Goal: Task Accomplishment & Management: Manage account settings

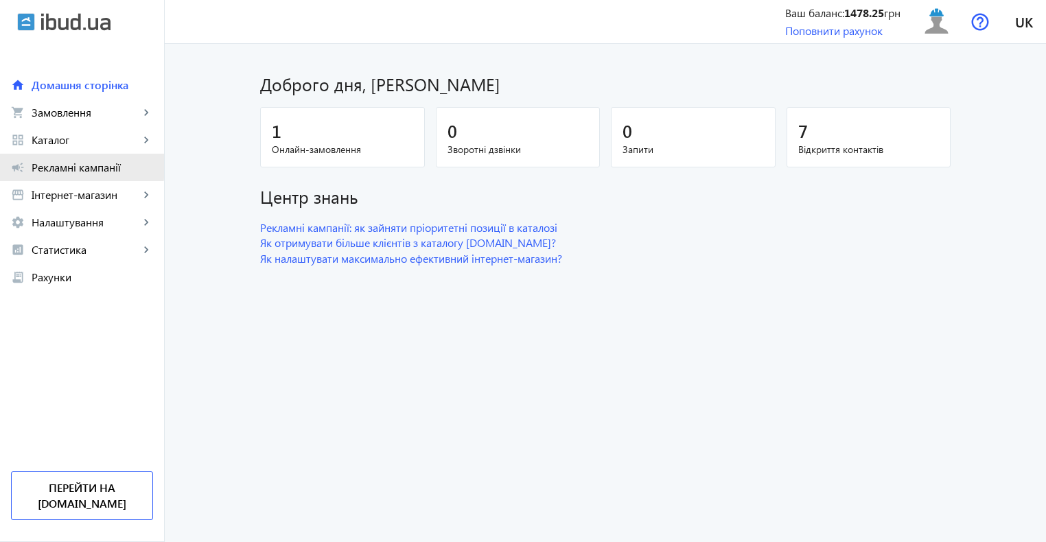
click at [71, 163] on span "Рекламні кампанії" at bounding box center [93, 168] width 122 height 14
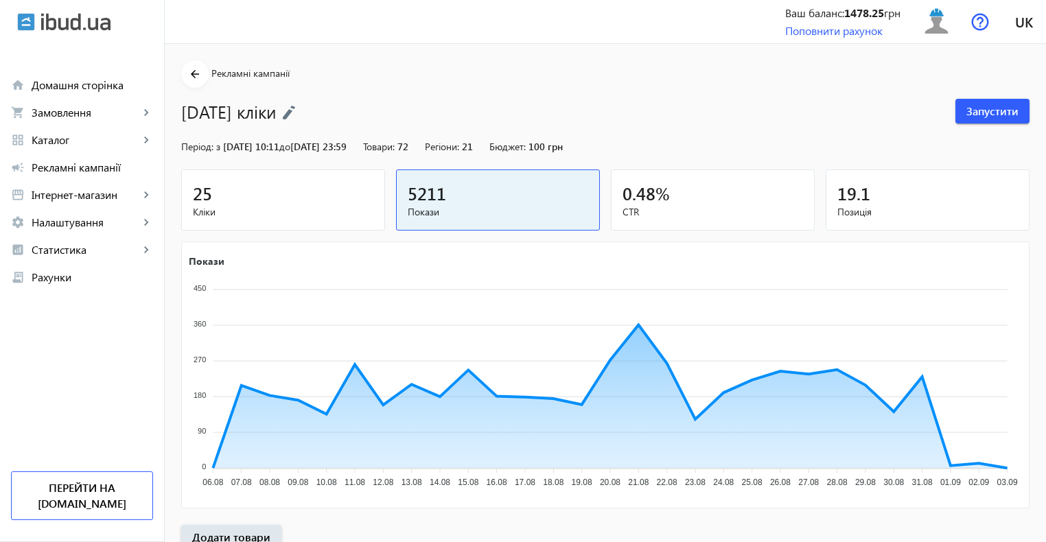
click at [296, 109] on img at bounding box center [289, 112] width 14 height 15
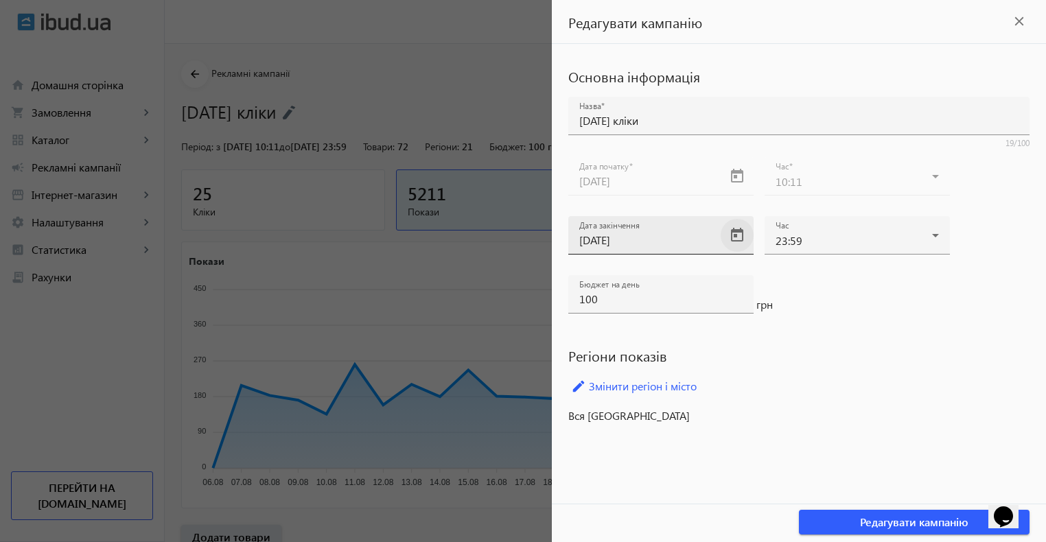
click at [736, 239] on span "Open calendar" at bounding box center [737, 235] width 33 height 33
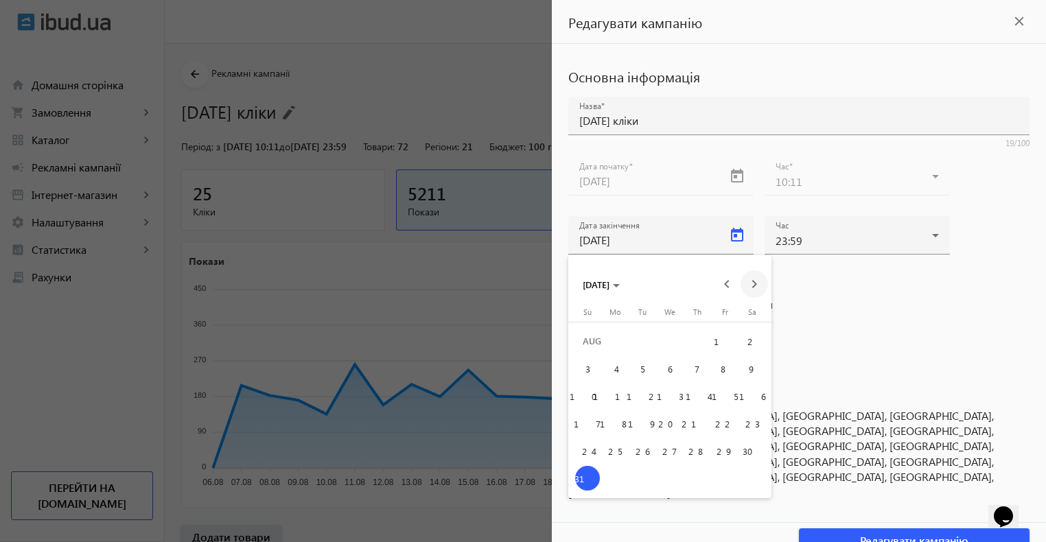
click at [754, 284] on span "Next month" at bounding box center [754, 283] width 27 height 27
click at [645, 478] on span "30" at bounding box center [642, 478] width 25 height 25
type input "30.09.2025"
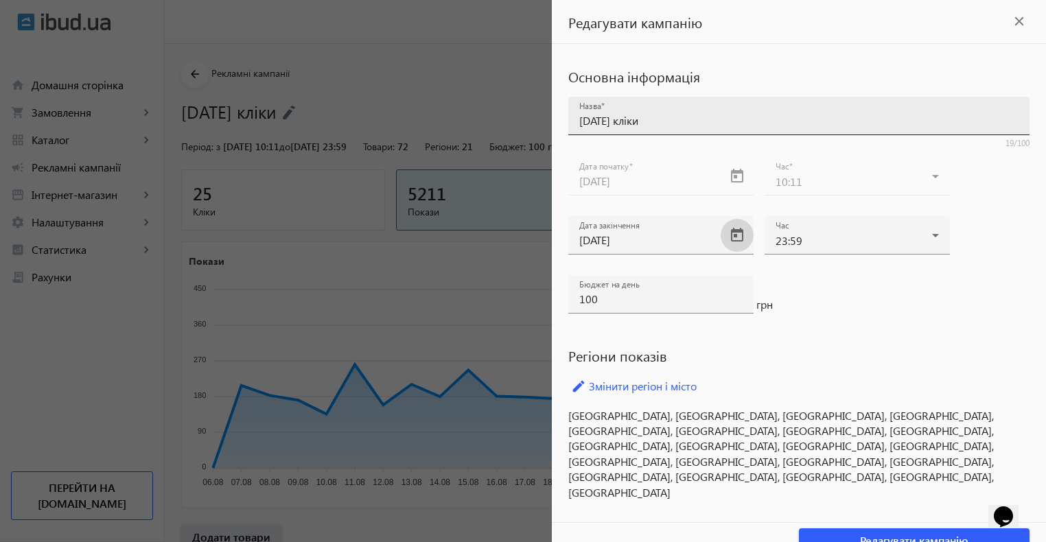
drag, startPoint x: 603, startPoint y: 114, endPoint x: 579, endPoint y: 122, distance: 25.8
click at [579, 122] on input "Серпень 2025 кліки" at bounding box center [798, 120] width 439 height 14
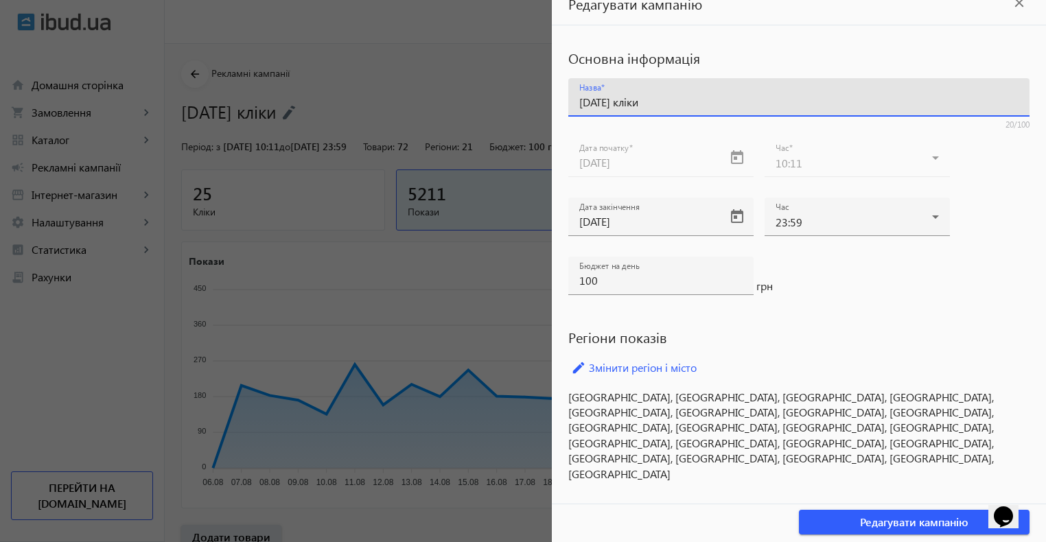
scroll to position [377, 0]
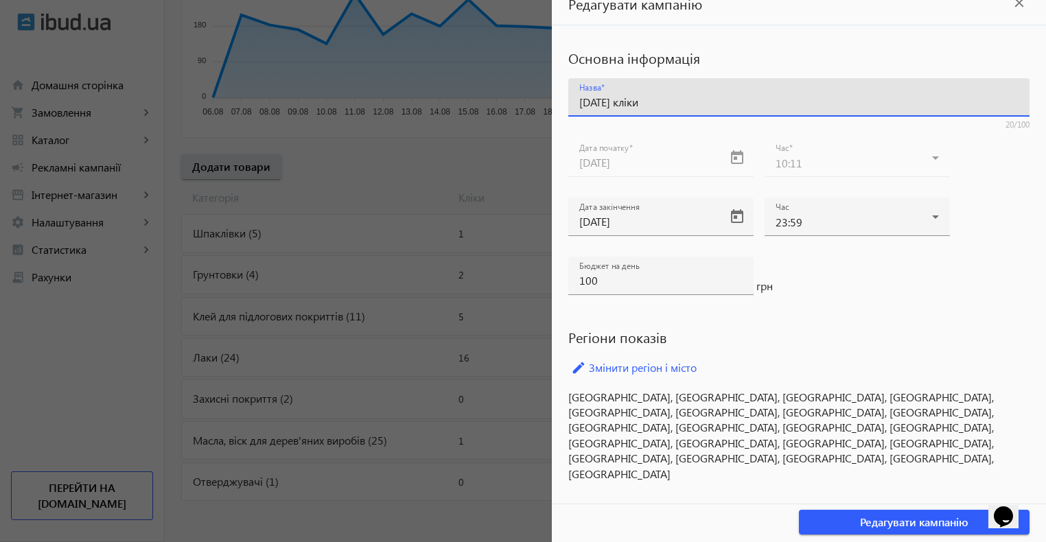
type input "Вересень 2025 кліки"
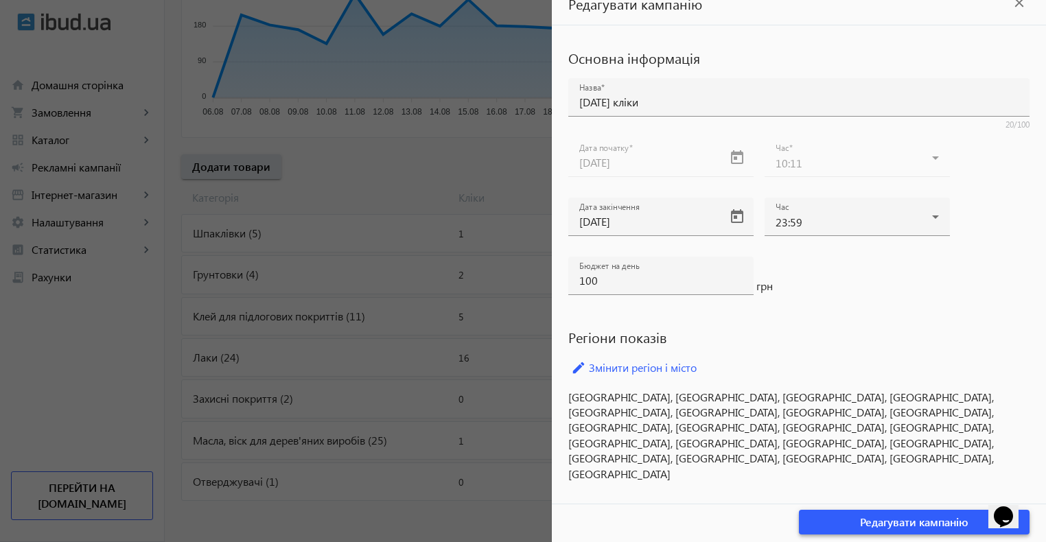
drag, startPoint x: 830, startPoint y: 519, endPoint x: 820, endPoint y: 476, distance: 44.5
click at [830, 519] on span "button" at bounding box center [914, 522] width 231 height 33
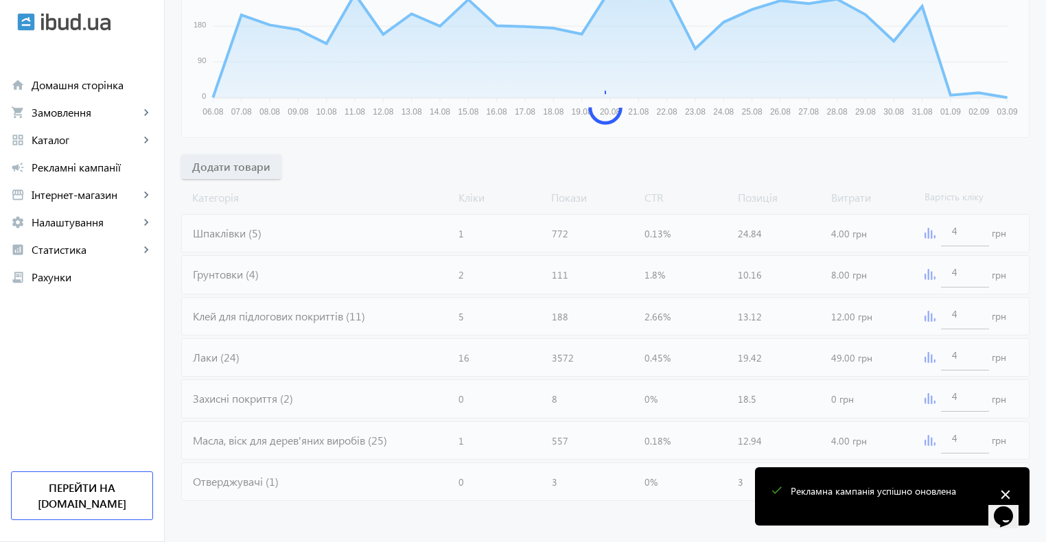
scroll to position [68, 0]
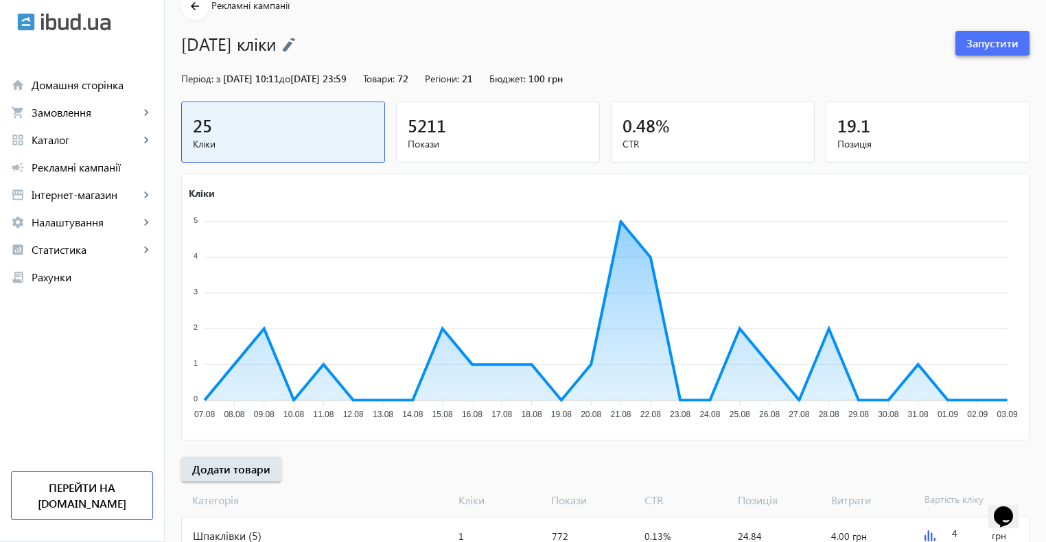
click at [993, 44] on span "Запустити" at bounding box center [993, 43] width 52 height 15
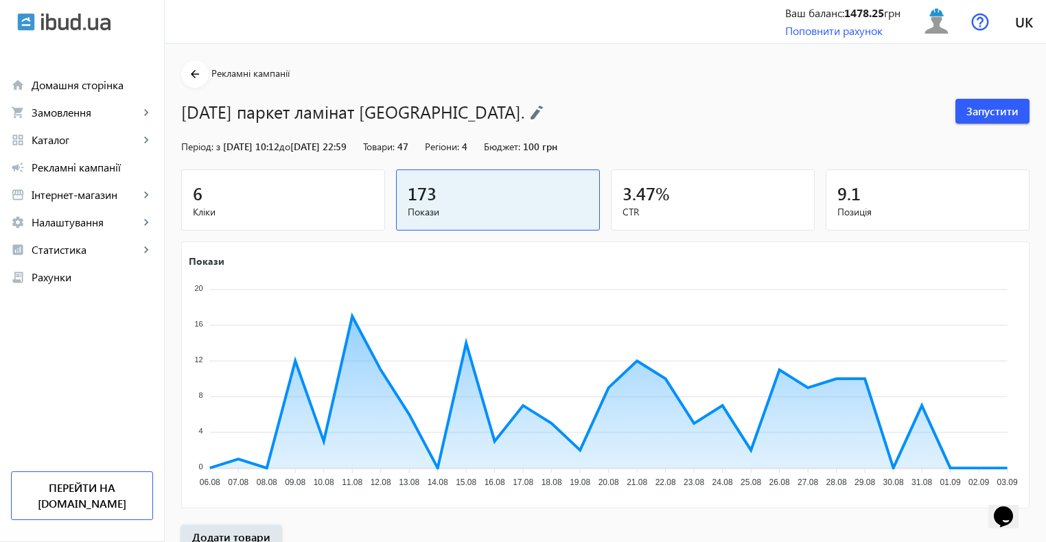
click at [250, 208] on span "Кліки" at bounding box center [283, 212] width 181 height 14
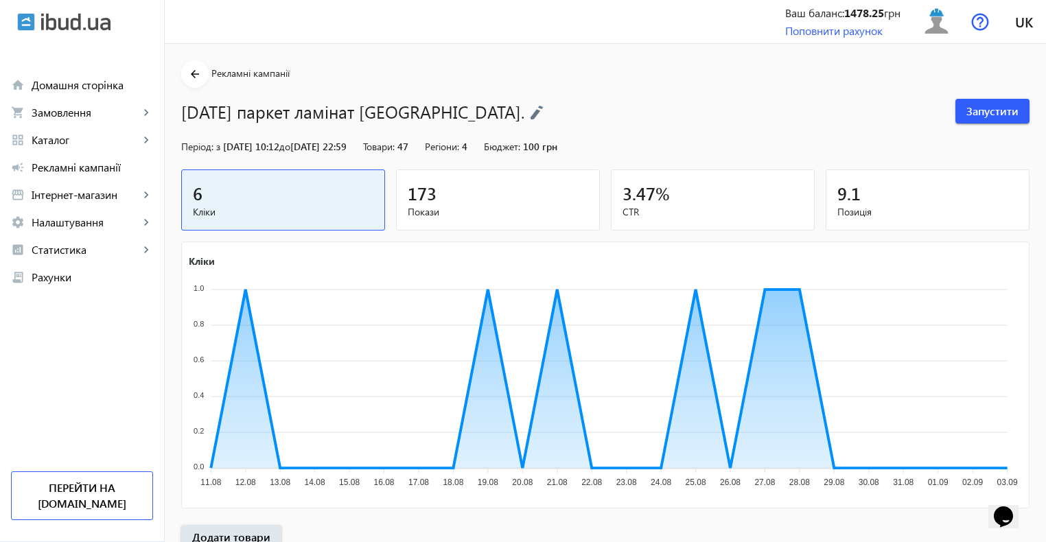
click at [533, 113] on img at bounding box center [537, 112] width 14 height 15
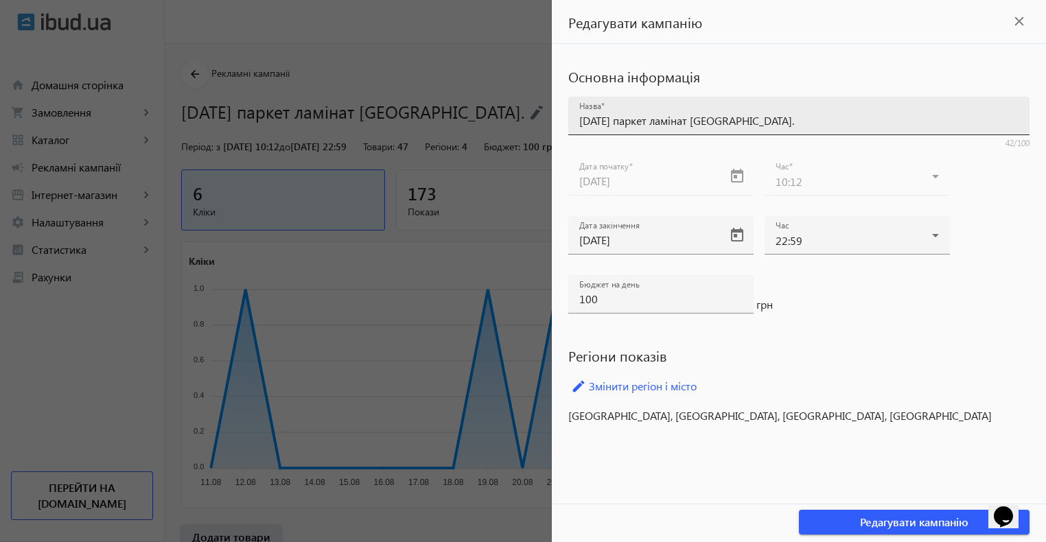
click at [604, 122] on input "Серпень 2025 паркет ламінат Львівська обл." at bounding box center [798, 120] width 439 height 14
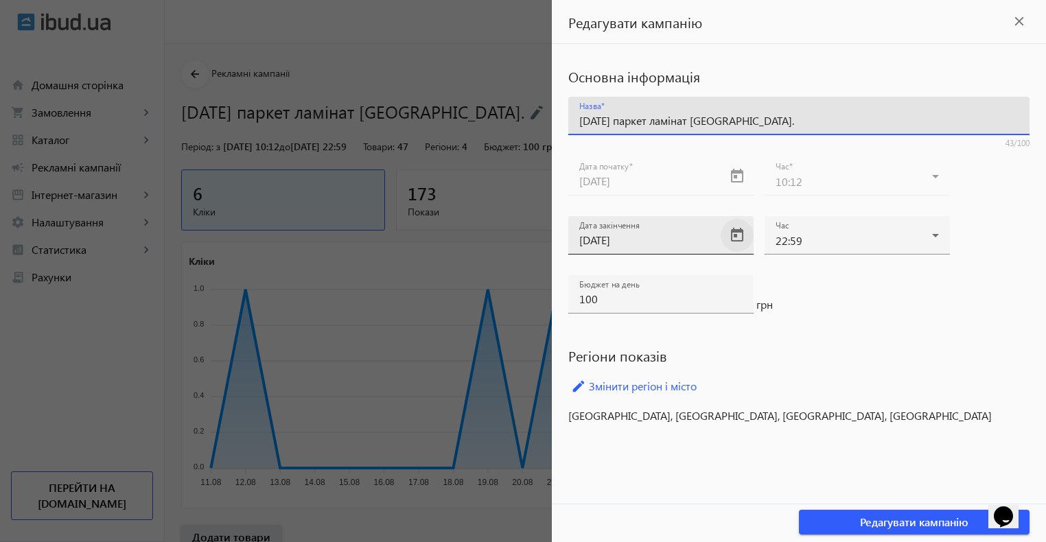
type input "Вересень 2025 паркет ламінат Львівська обл."
click at [733, 237] on span "Open calendar" at bounding box center [737, 235] width 33 height 33
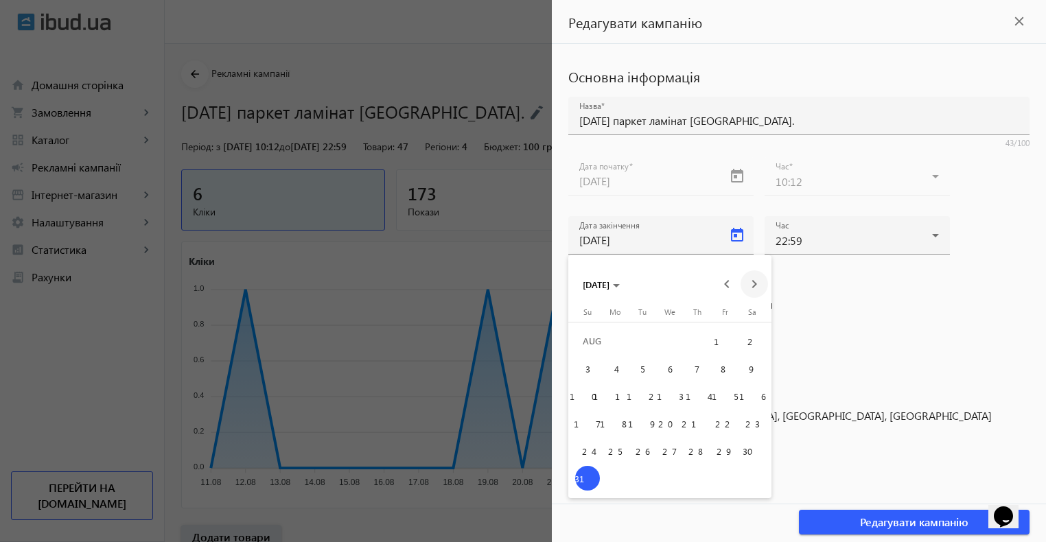
click at [756, 284] on span "Next month" at bounding box center [754, 283] width 27 height 27
click at [636, 476] on span "30" at bounding box center [642, 478] width 25 height 25
type input "[DATE]"
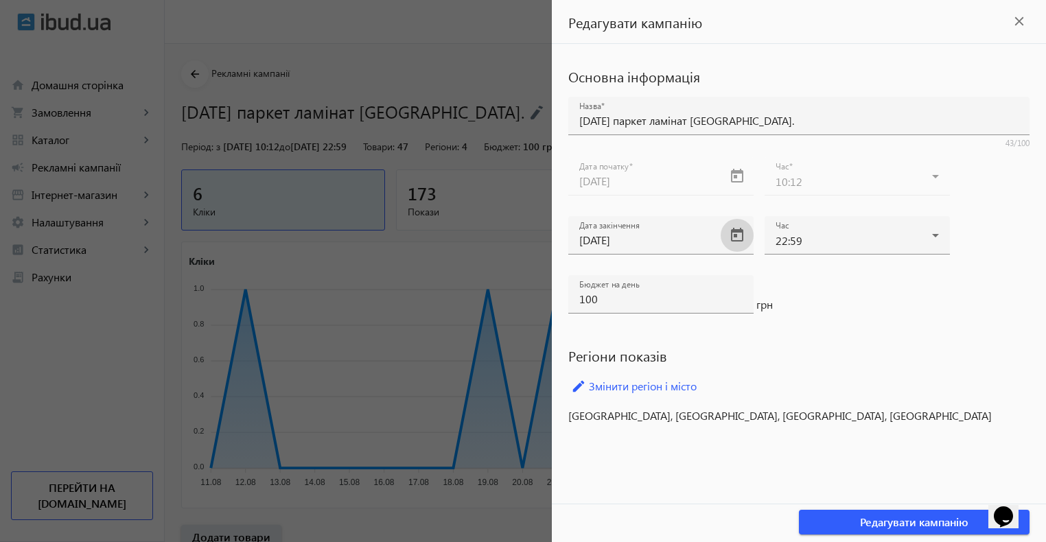
scroll to position [103, 0]
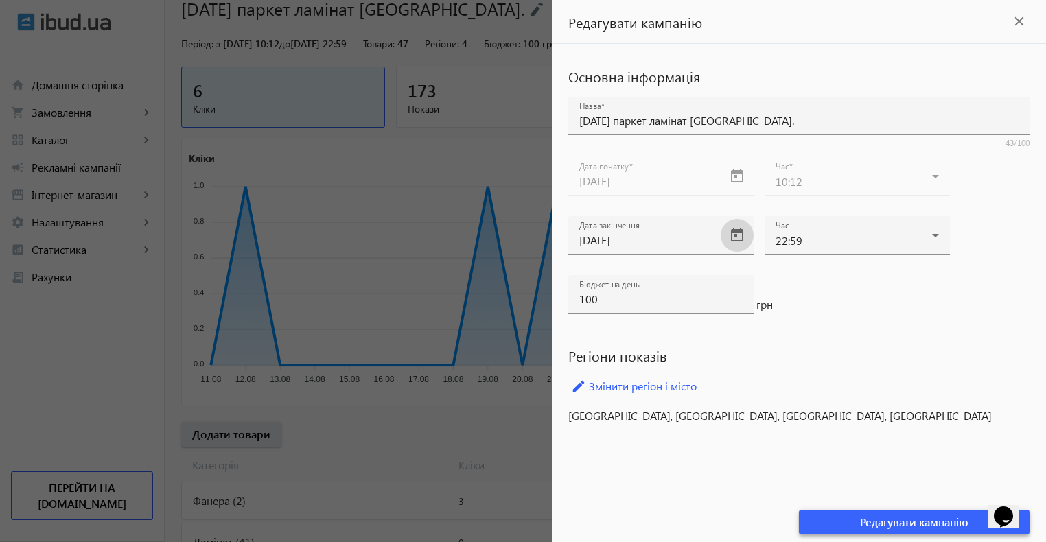
click at [833, 518] on span "button" at bounding box center [914, 522] width 231 height 33
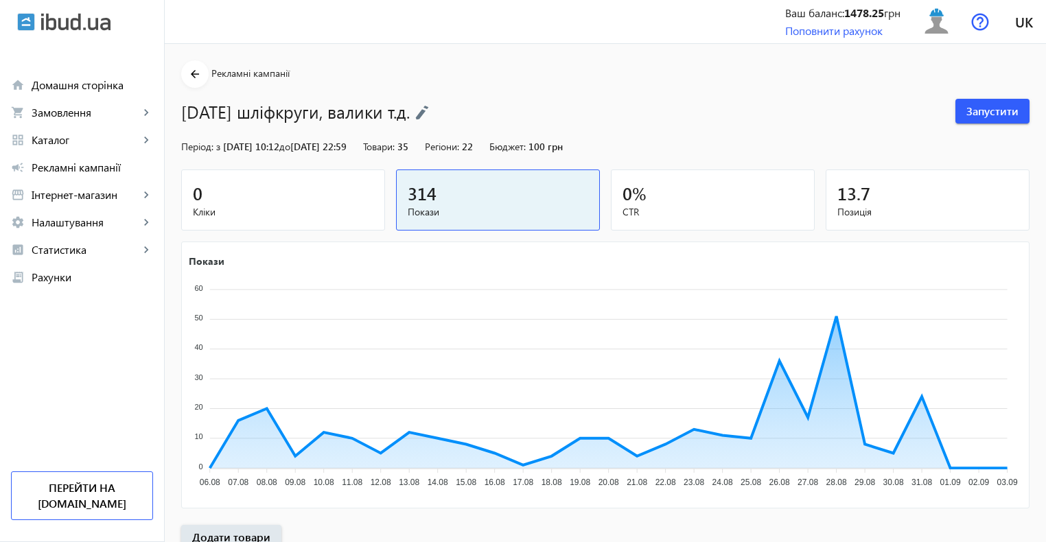
click at [291, 190] on div "0" at bounding box center [283, 193] width 181 height 24
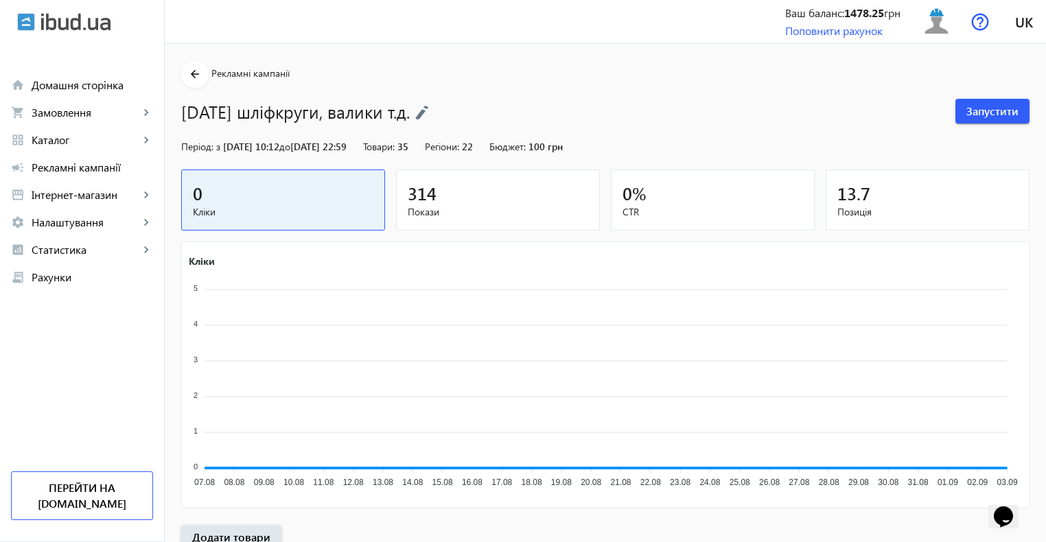
click at [429, 109] on img at bounding box center [422, 112] width 14 height 15
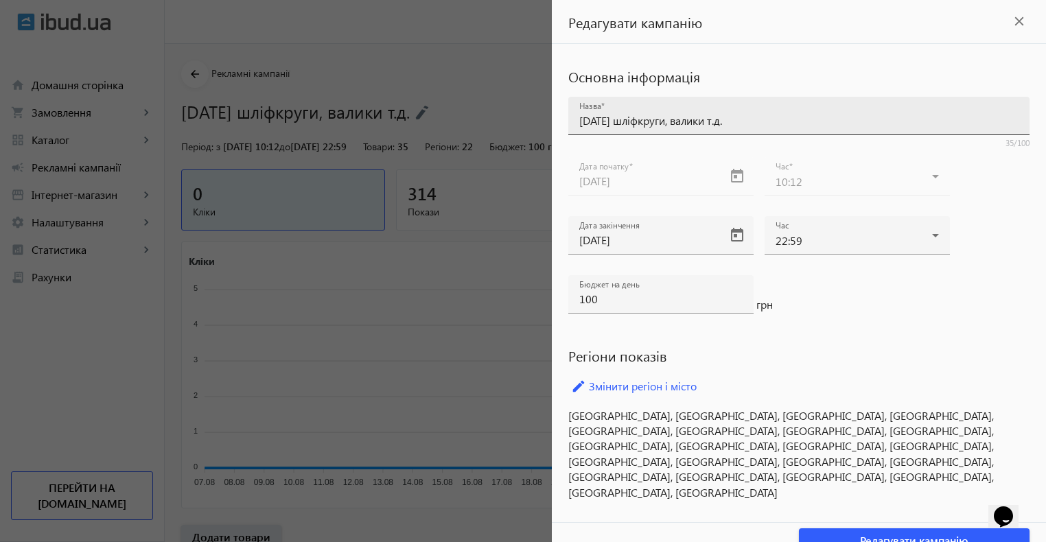
click at [602, 118] on input "Серпень 2025 шліфкруги, валики т.д." at bounding box center [798, 120] width 439 height 14
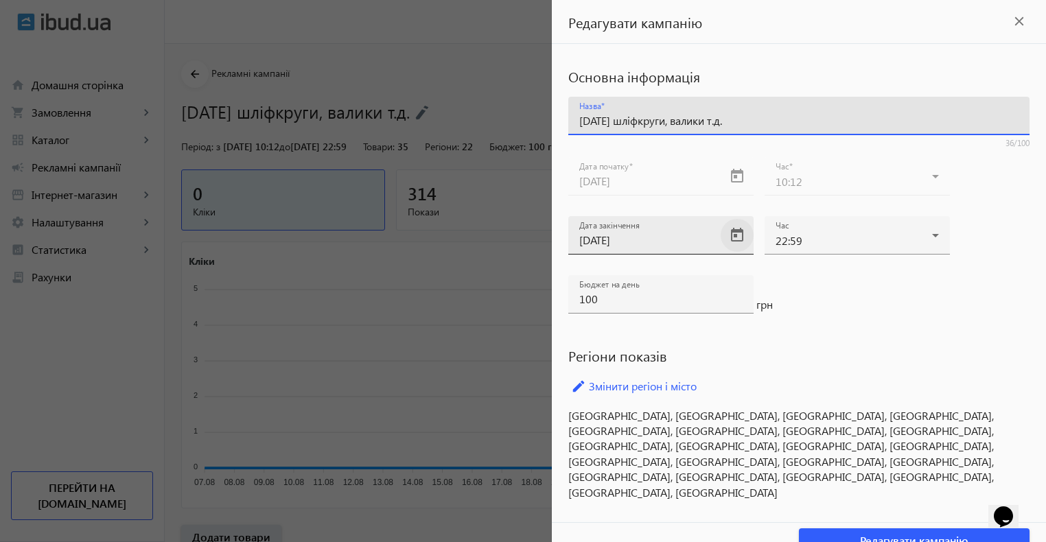
type input "Вересень 2025 шліфкруги, валики т.д."
click at [738, 237] on span "Open calendar" at bounding box center [737, 235] width 33 height 33
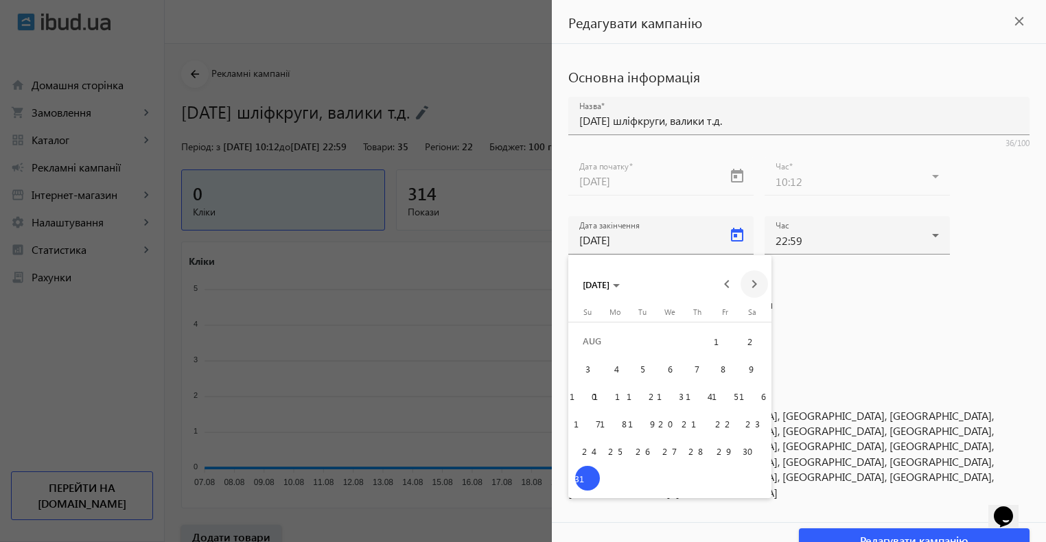
click at [754, 284] on span "Next month" at bounding box center [754, 283] width 27 height 27
click at [641, 480] on span "30" at bounding box center [642, 478] width 25 height 25
type input "30.09.2025"
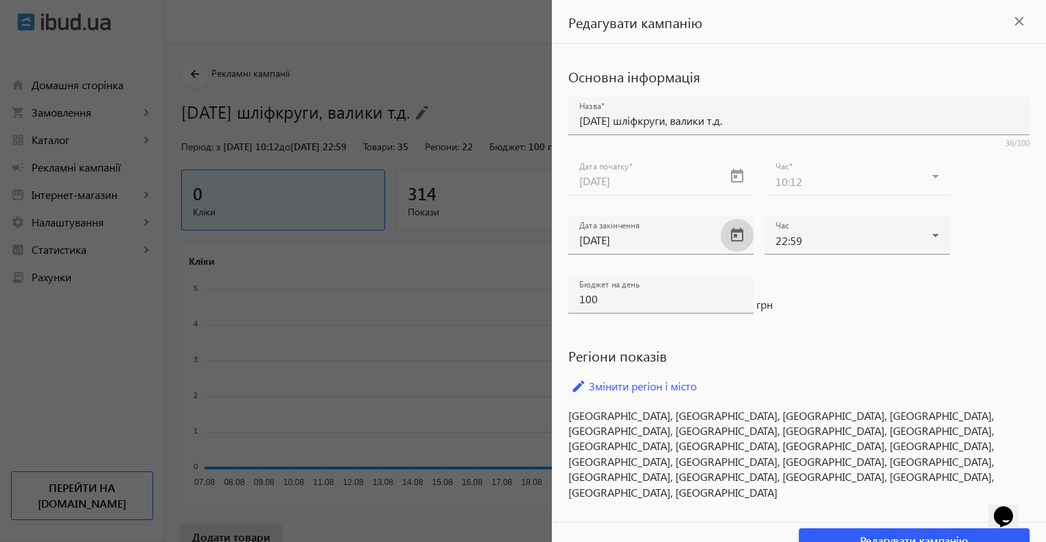
scroll to position [19, 0]
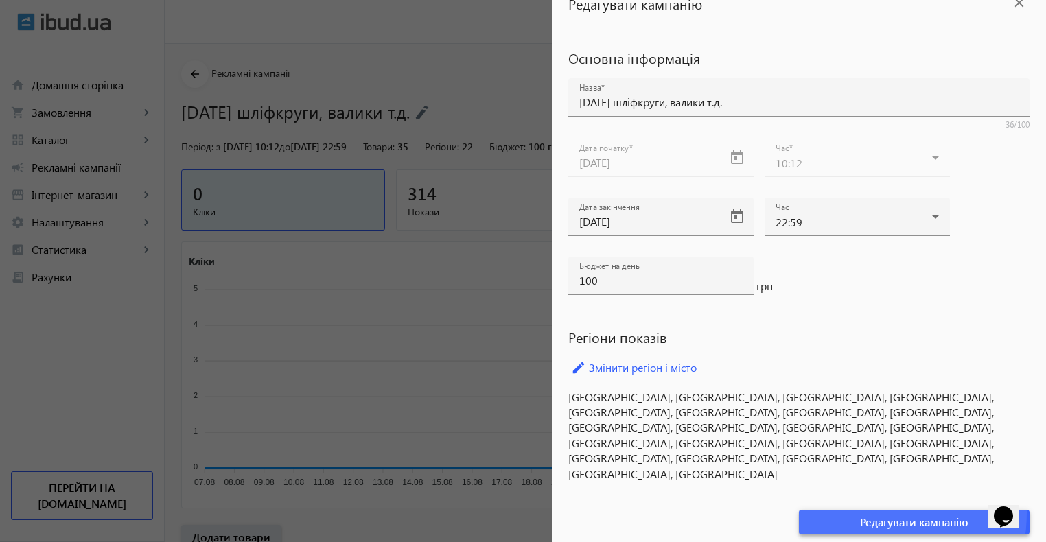
click at [851, 514] on span "button" at bounding box center [914, 522] width 231 height 33
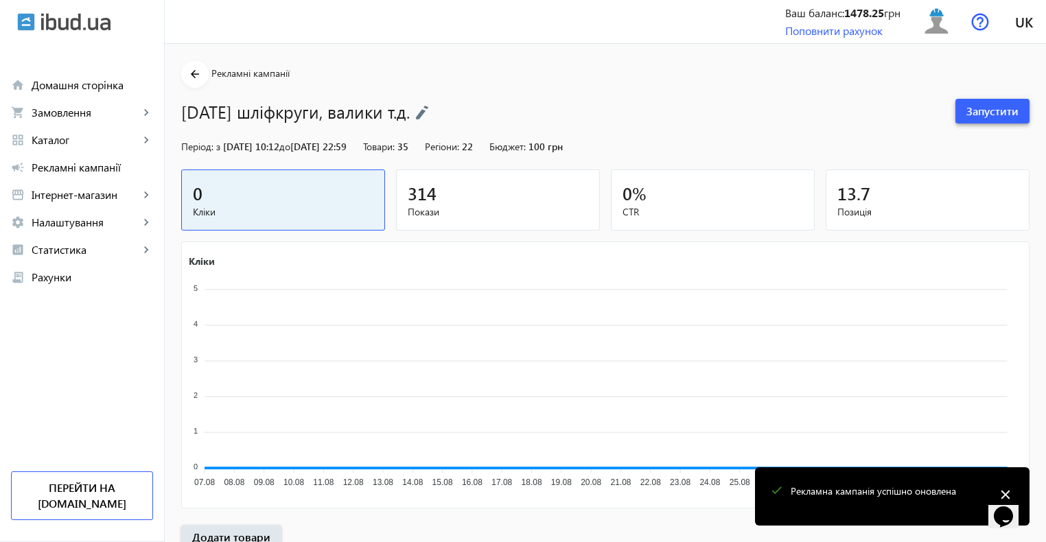
click at [978, 108] on span "Запустити" at bounding box center [993, 111] width 52 height 15
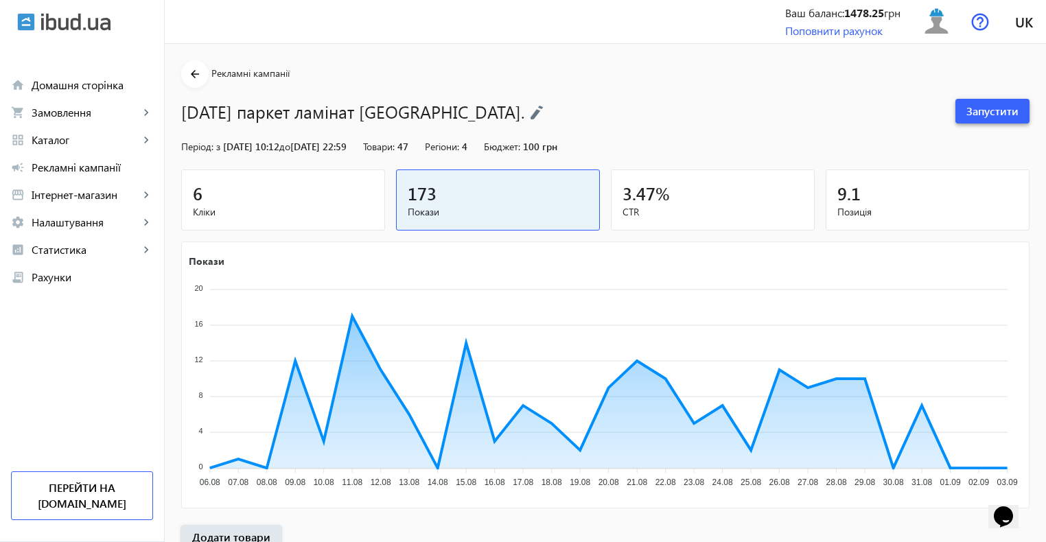
click at [982, 104] on span "Запустити" at bounding box center [993, 111] width 52 height 15
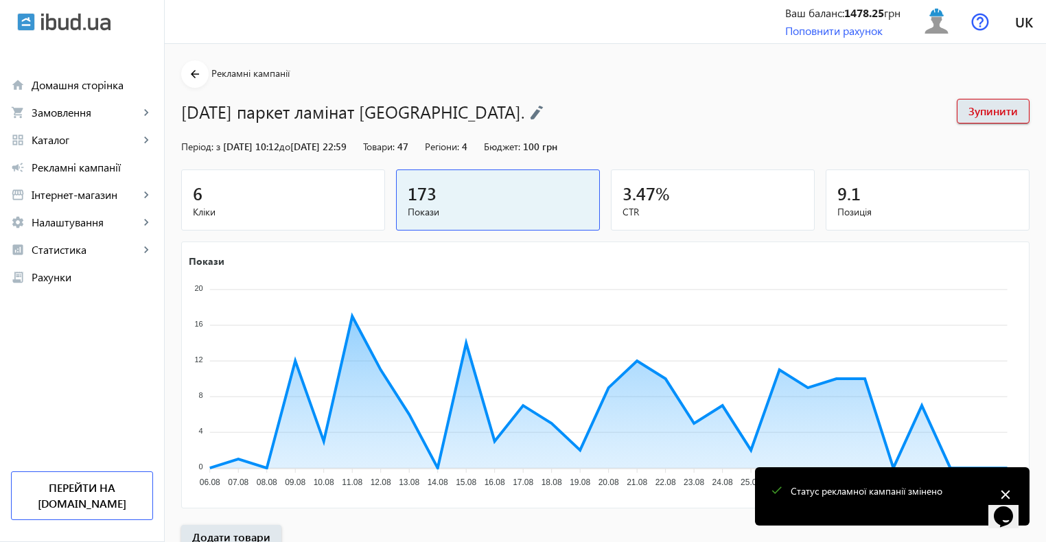
click at [293, 192] on div "6" at bounding box center [283, 193] width 181 height 24
